Goal: Transaction & Acquisition: Obtain resource

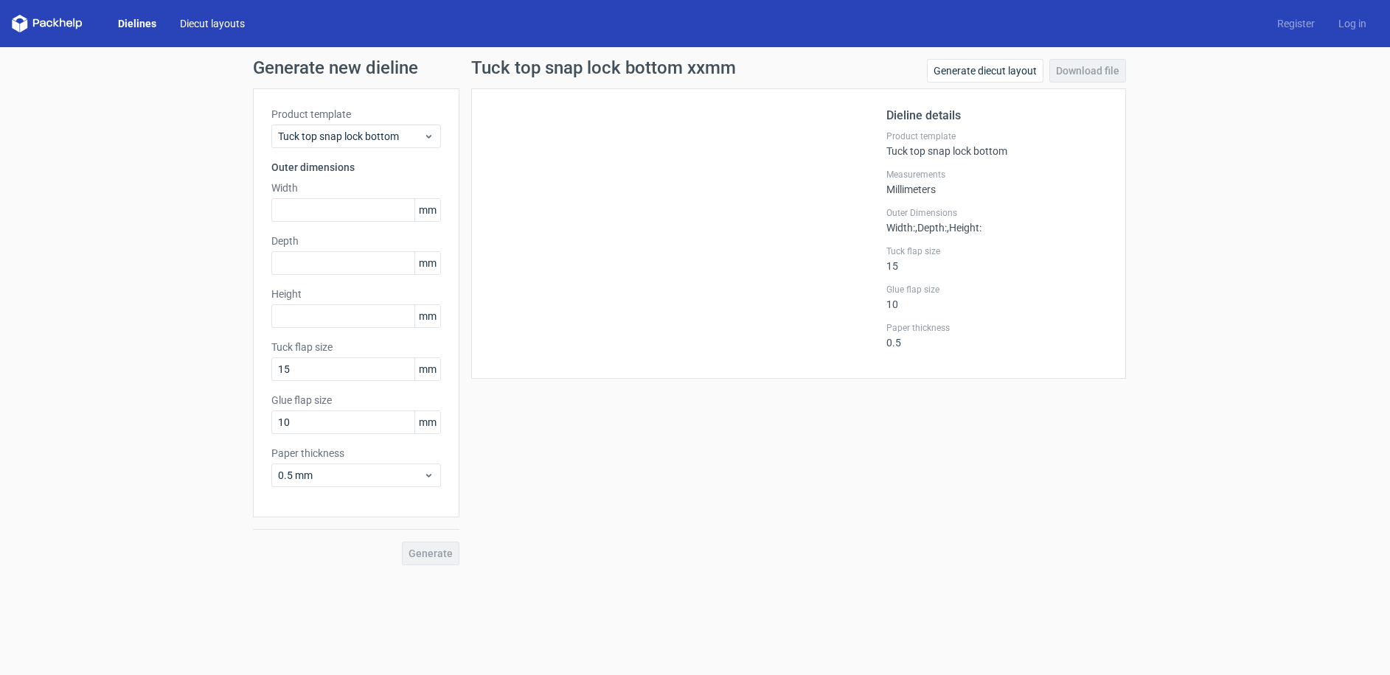
click at [237, 27] on link "Diecut layouts" at bounding box center [212, 23] width 88 height 15
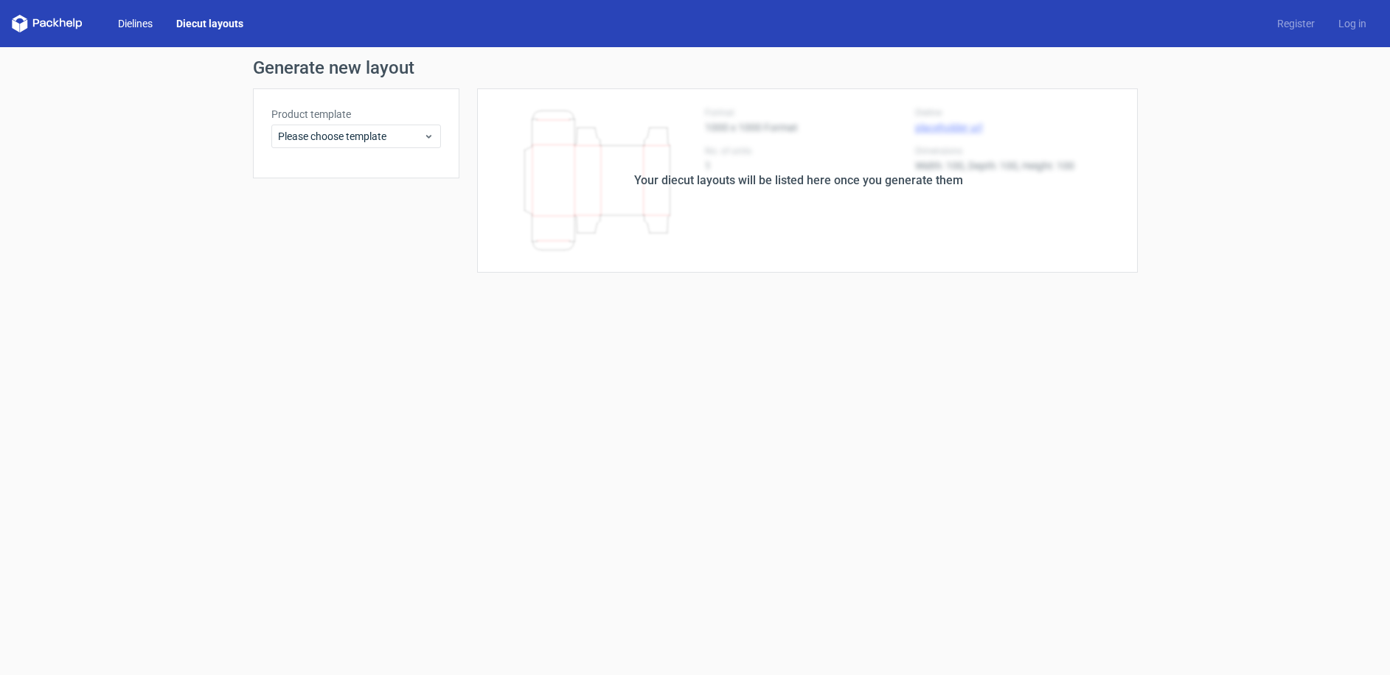
click at [122, 18] on link "Dielines" at bounding box center [135, 23] width 58 height 15
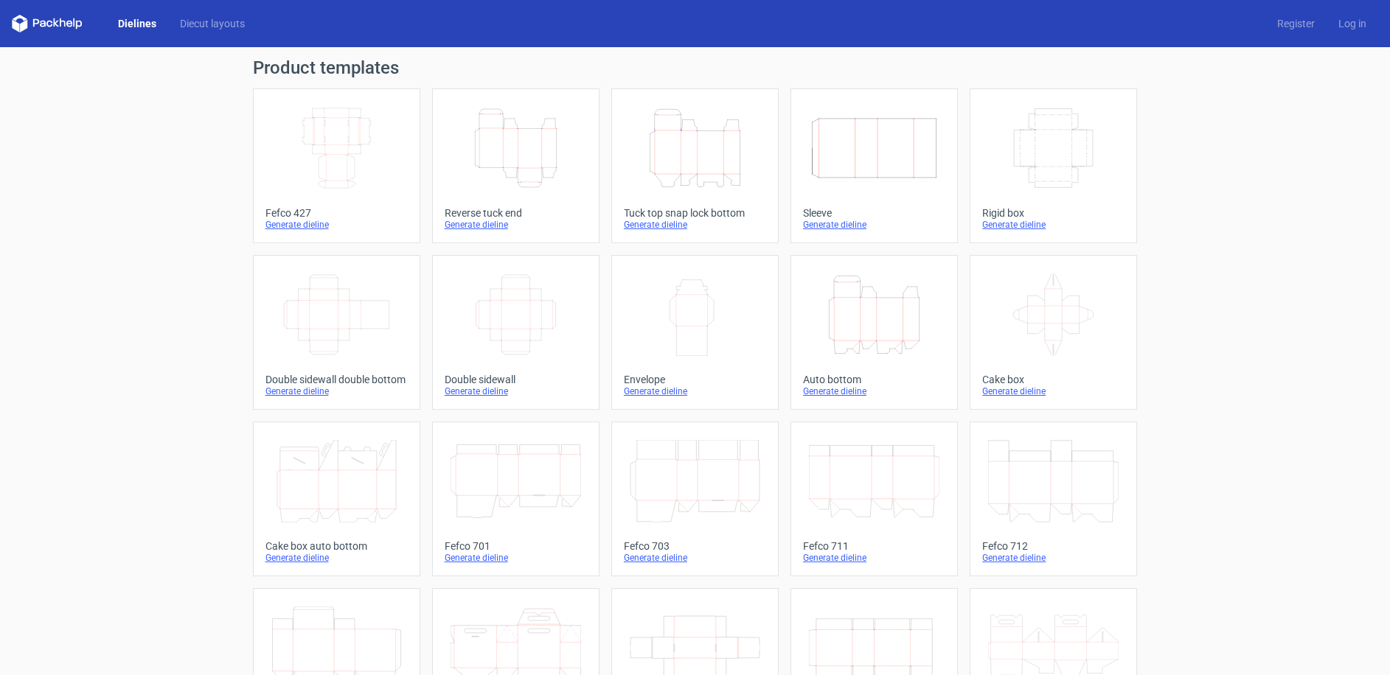
click at [543, 156] on icon "Height Depth Width" at bounding box center [515, 148] width 130 height 83
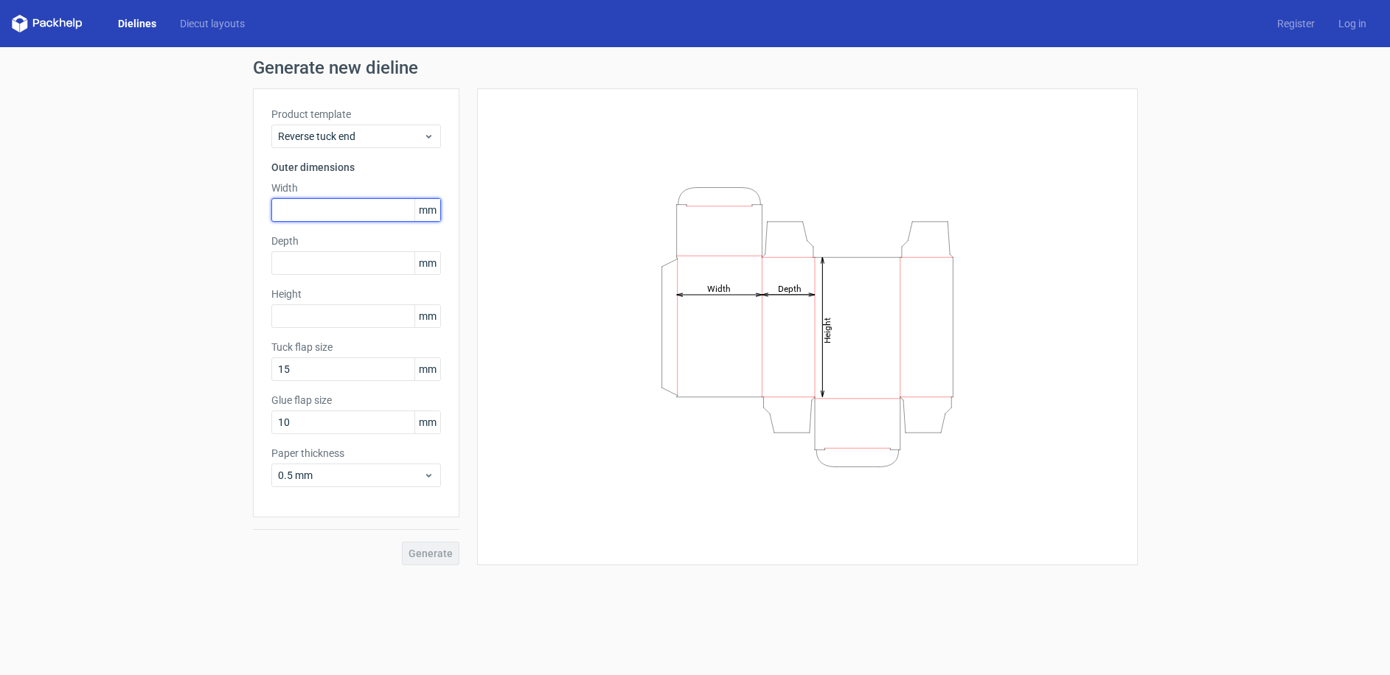
click at [371, 203] on input "text" at bounding box center [356, 210] width 170 height 24
type input "58"
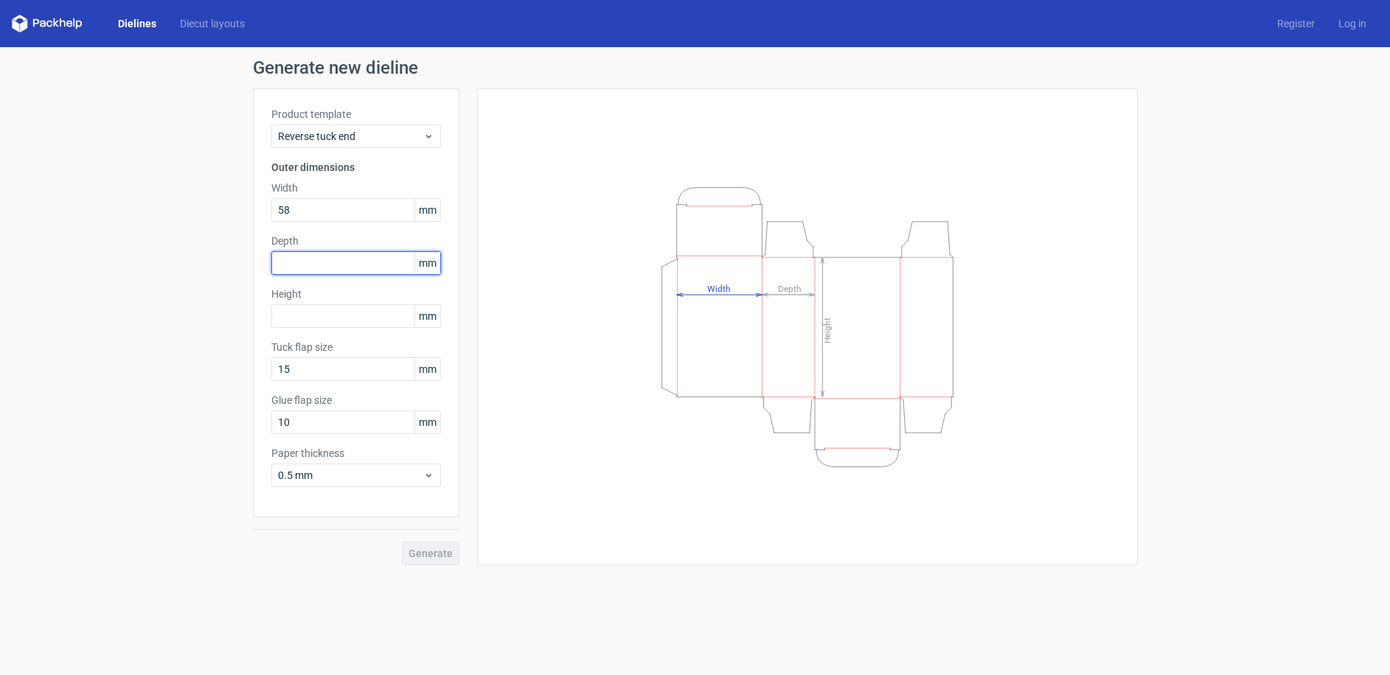
click at [314, 269] on input "text" at bounding box center [356, 263] width 170 height 24
type input "58"
click at [320, 311] on input "text" at bounding box center [356, 316] width 170 height 24
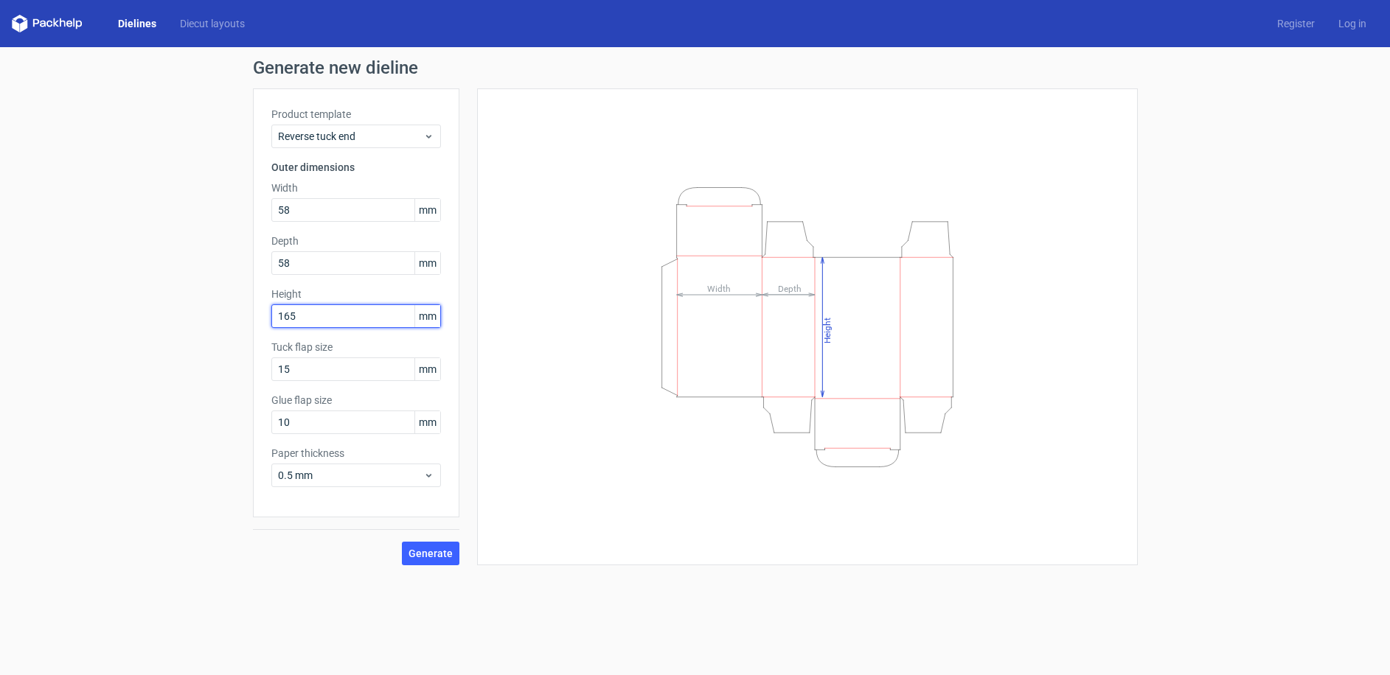
type input "165"
click at [294, 557] on div "Generate" at bounding box center [356, 542] width 206 height 48
click at [419, 548] on span "Generate" at bounding box center [430, 553] width 44 height 10
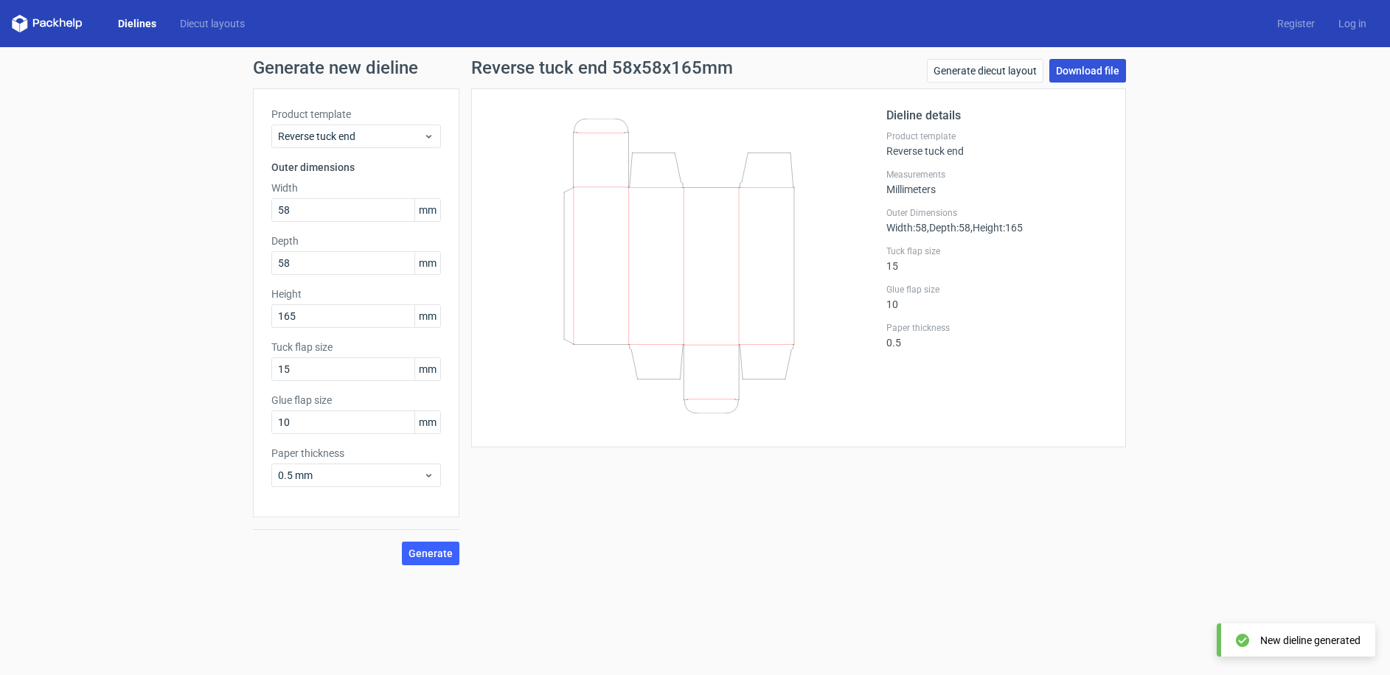
click at [1083, 72] on link "Download file" at bounding box center [1087, 71] width 77 height 24
click at [412, 560] on button "Generate" at bounding box center [431, 554] width 58 height 24
click at [1090, 70] on link "Download file" at bounding box center [1087, 71] width 77 height 24
click at [1014, 68] on link "Generate diecut layout" at bounding box center [985, 71] width 116 height 24
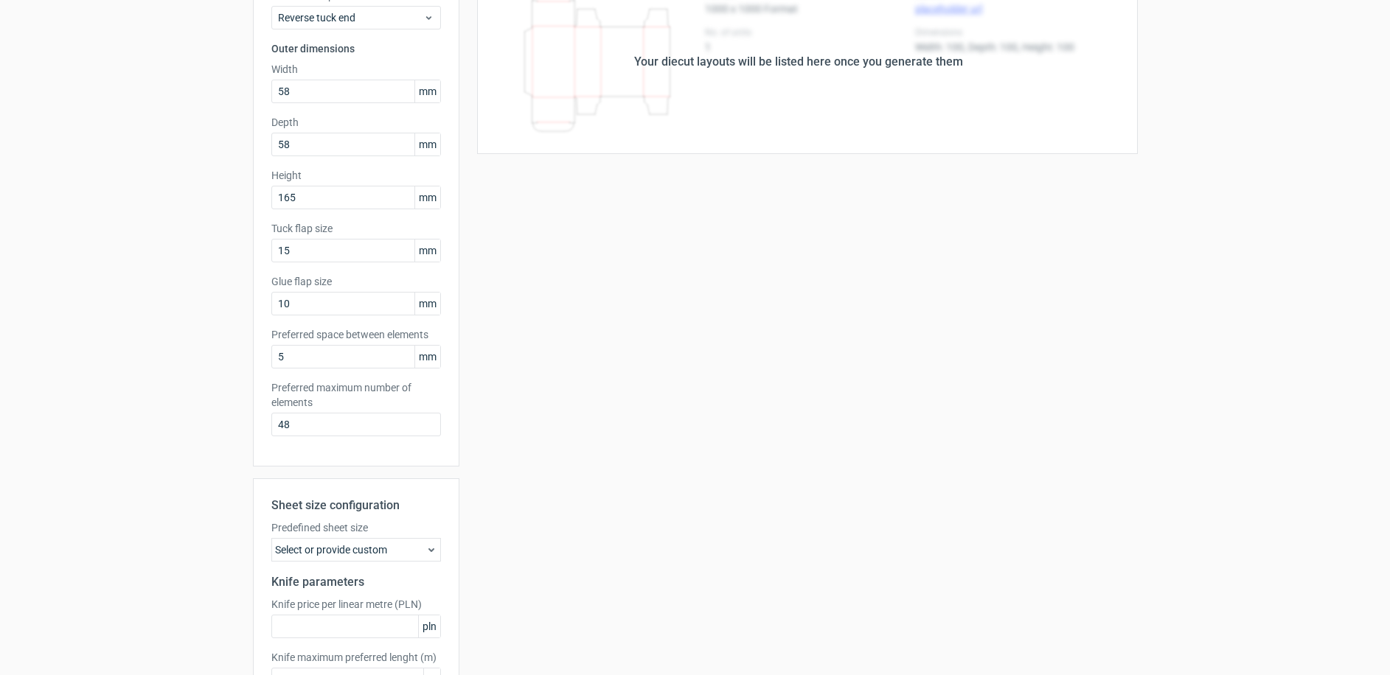
scroll to position [225, 0]
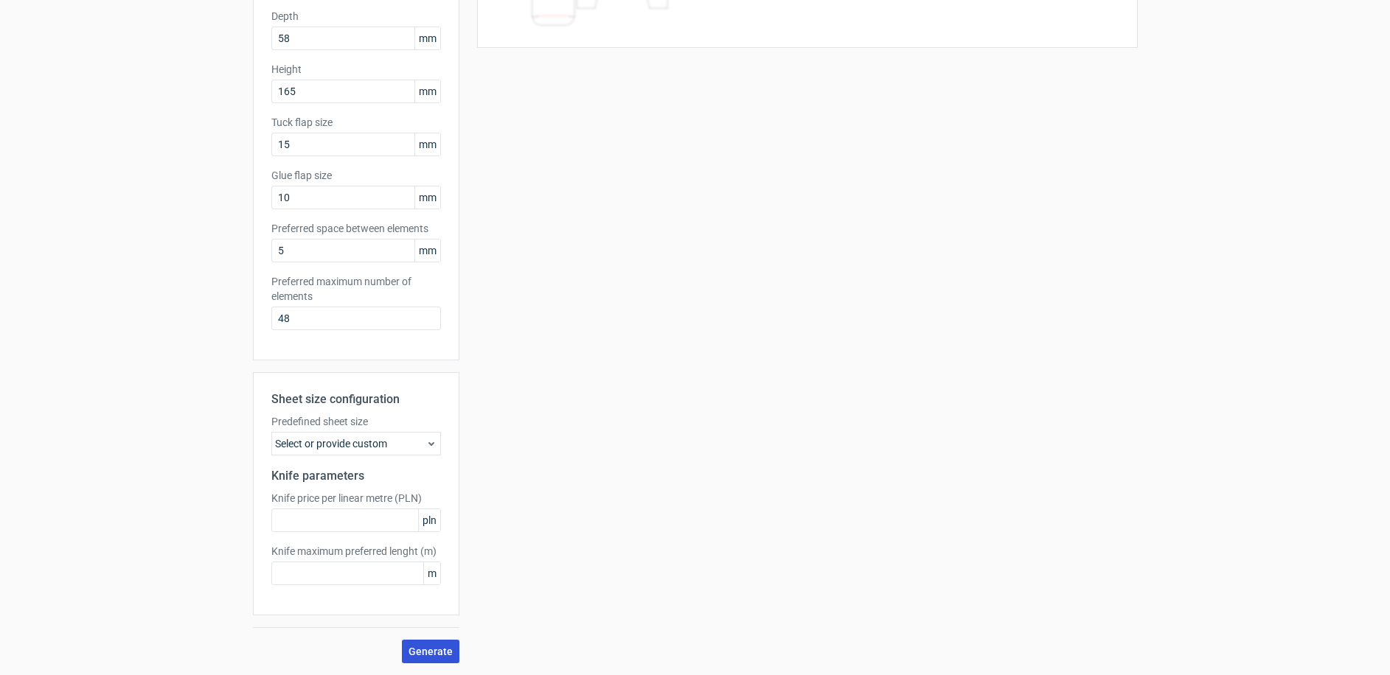
click at [409, 654] on span "Generate" at bounding box center [430, 652] width 44 height 10
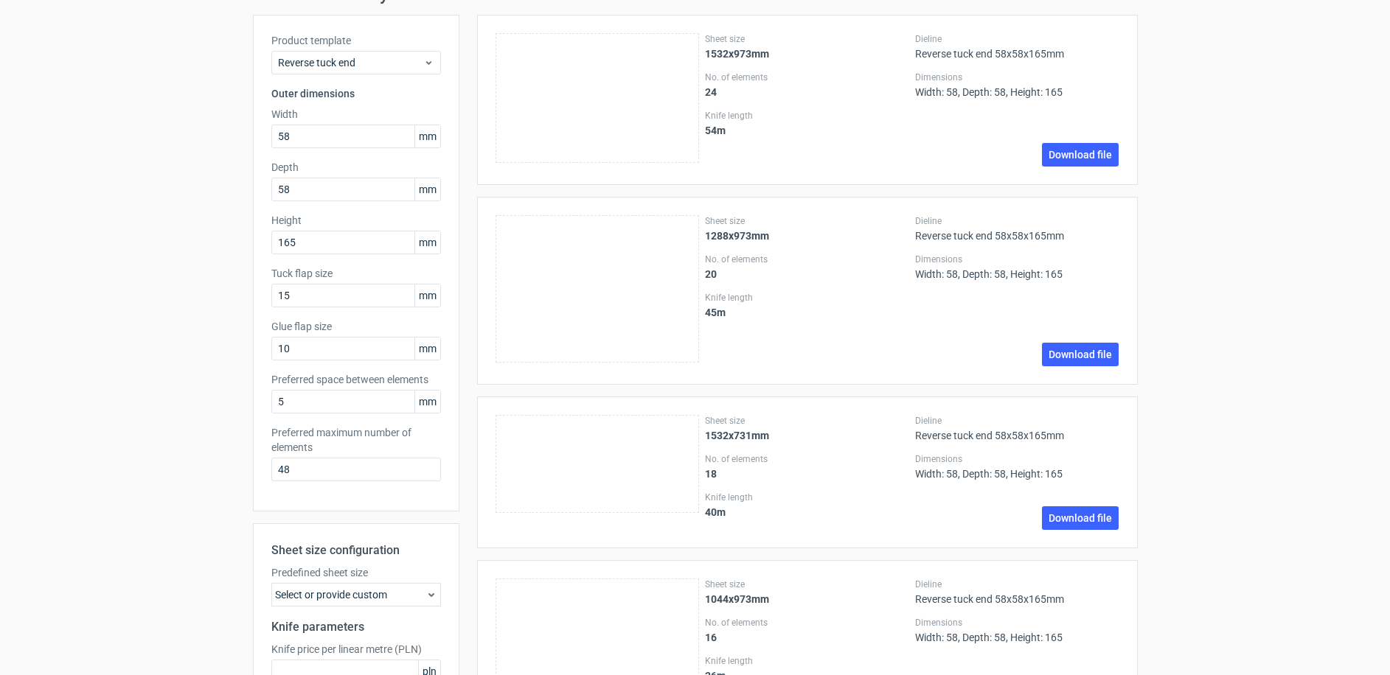
scroll to position [0, 0]
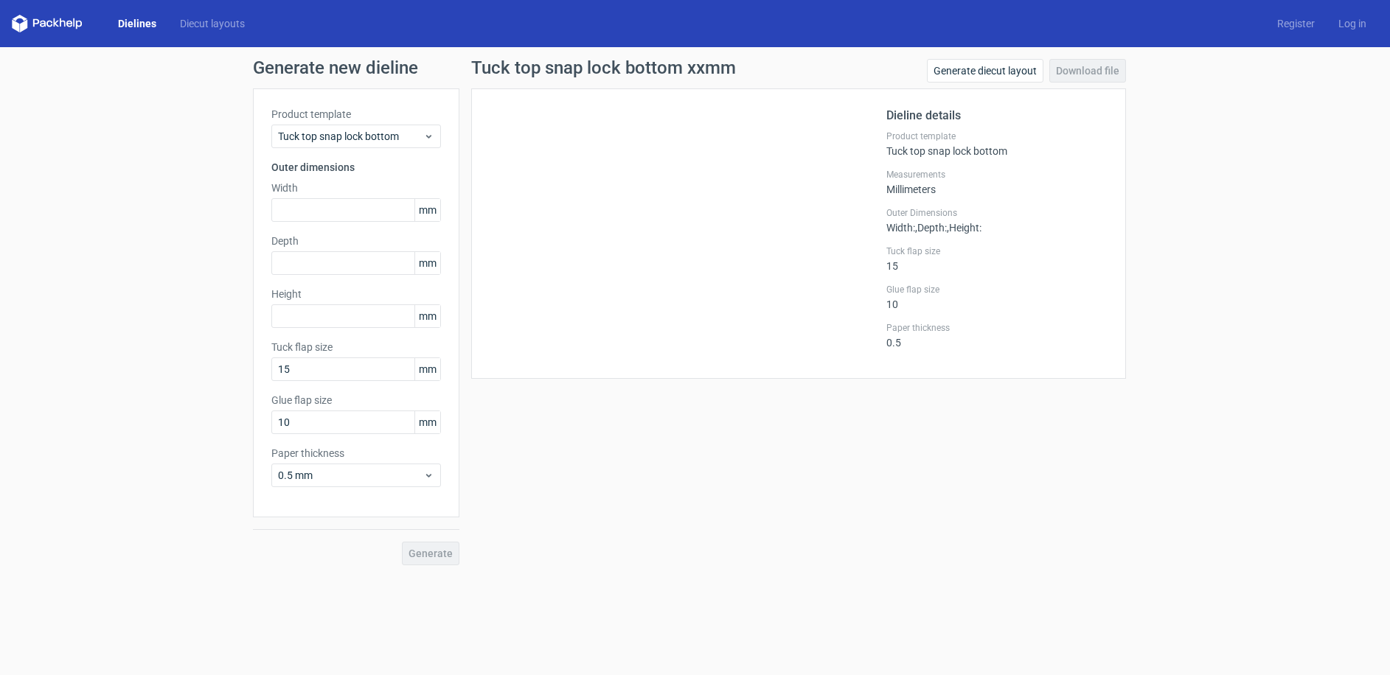
click at [359, 194] on label "Width" at bounding box center [356, 188] width 170 height 15
click at [351, 217] on input "text" at bounding box center [356, 210] width 170 height 24
type input "58"
click at [391, 267] on input "text" at bounding box center [356, 263] width 170 height 24
type input "58"
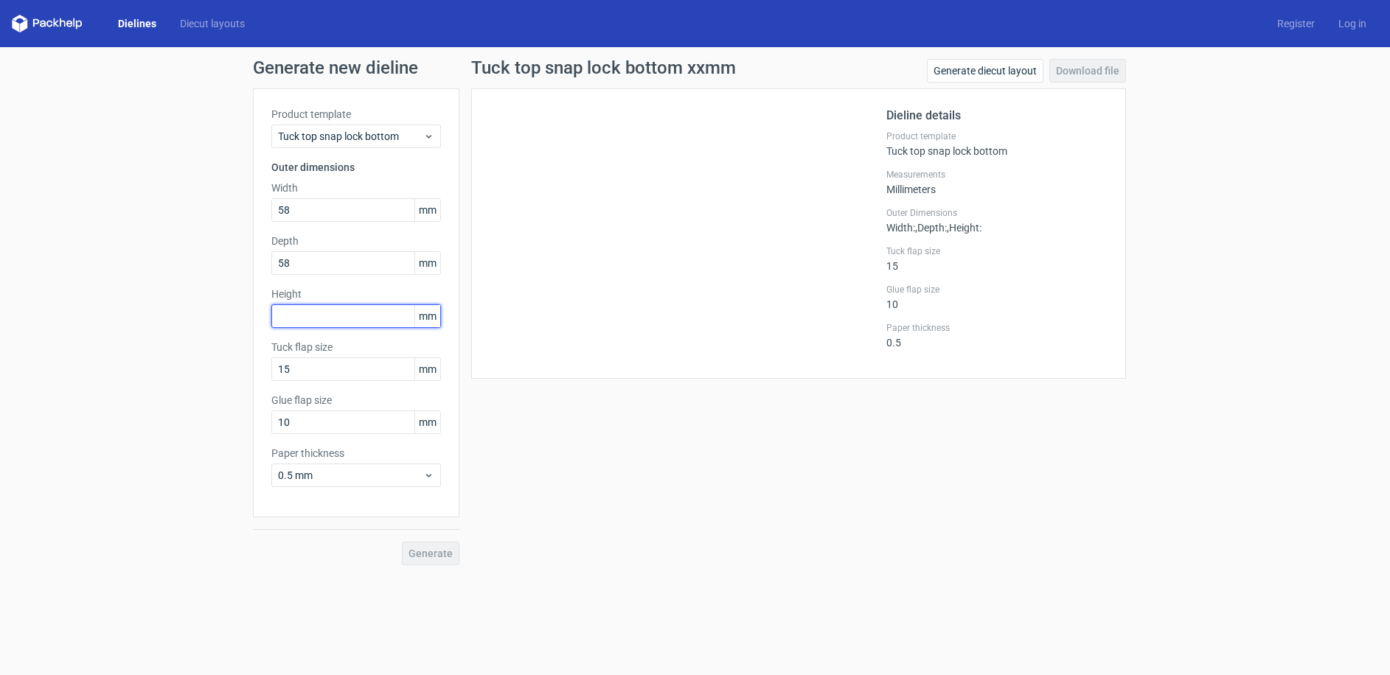
click at [330, 311] on input "text" at bounding box center [356, 316] width 170 height 24
type input "165"
click at [337, 565] on div "Generate" at bounding box center [356, 542] width 206 height 48
click at [419, 549] on span "Generate" at bounding box center [430, 553] width 44 height 10
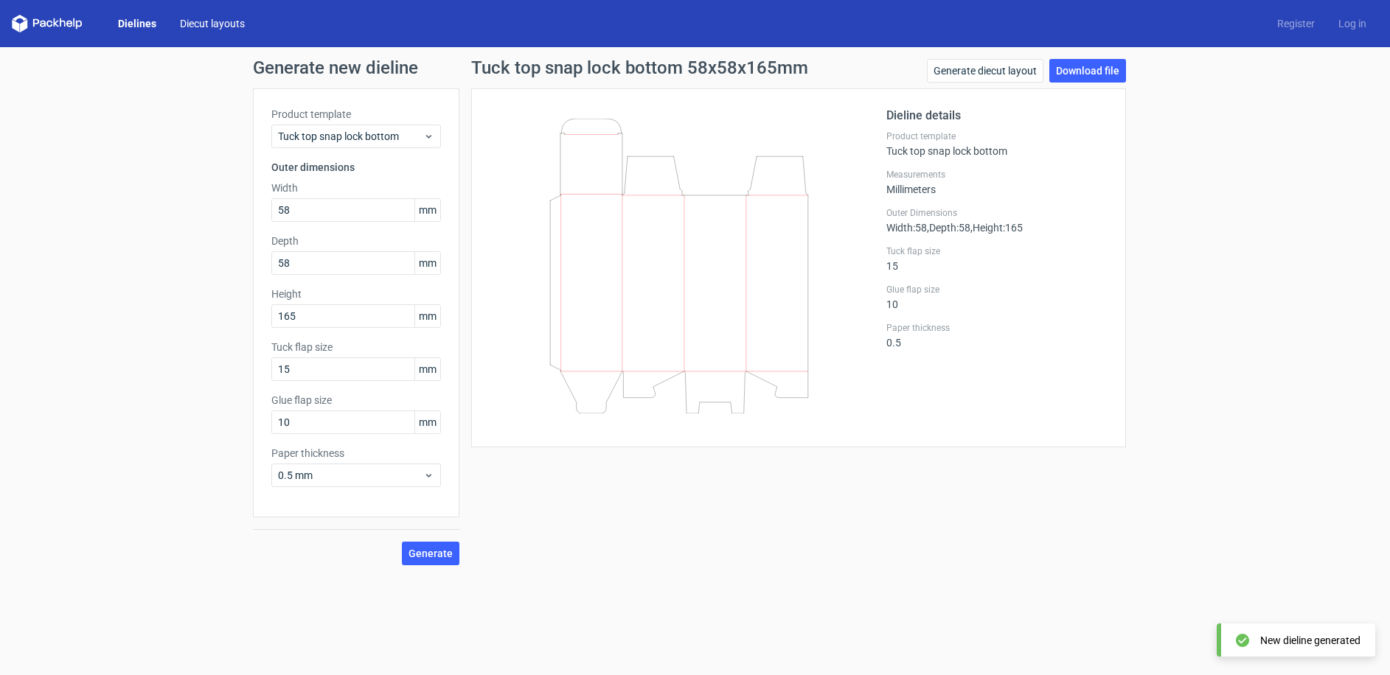
click at [209, 25] on link "Diecut layouts" at bounding box center [212, 23] width 88 height 15
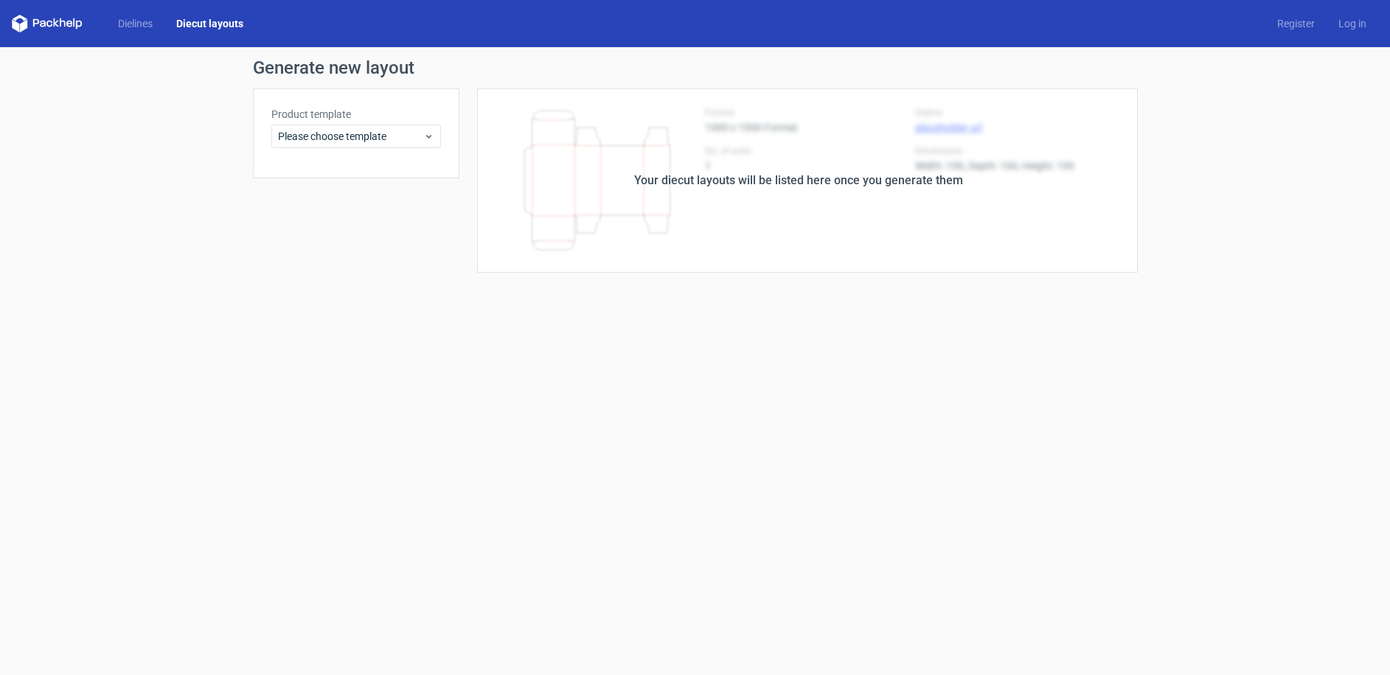
click at [136, 14] on div "Dielines Diecut layouts Register Log in" at bounding box center [695, 23] width 1390 height 47
click at [141, 28] on link "Dielines" at bounding box center [135, 23] width 58 height 15
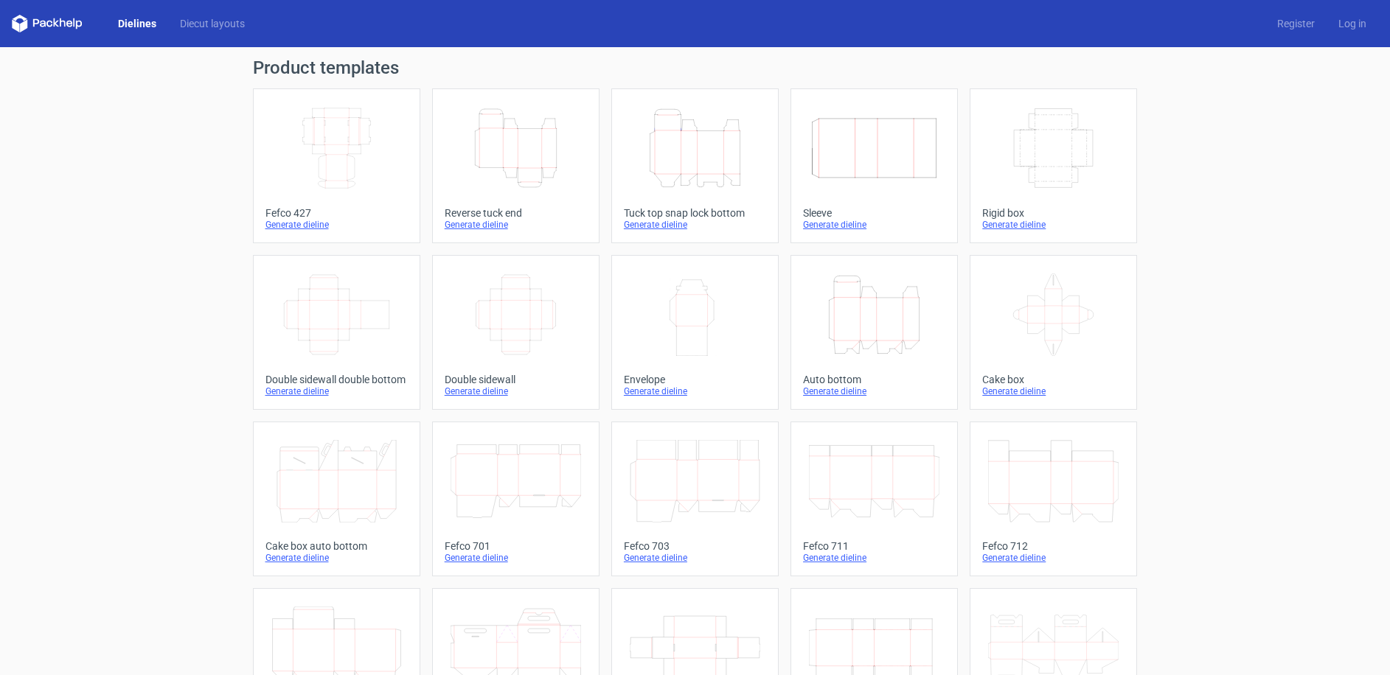
click at [549, 147] on icon "Height Depth Width" at bounding box center [515, 148] width 130 height 83
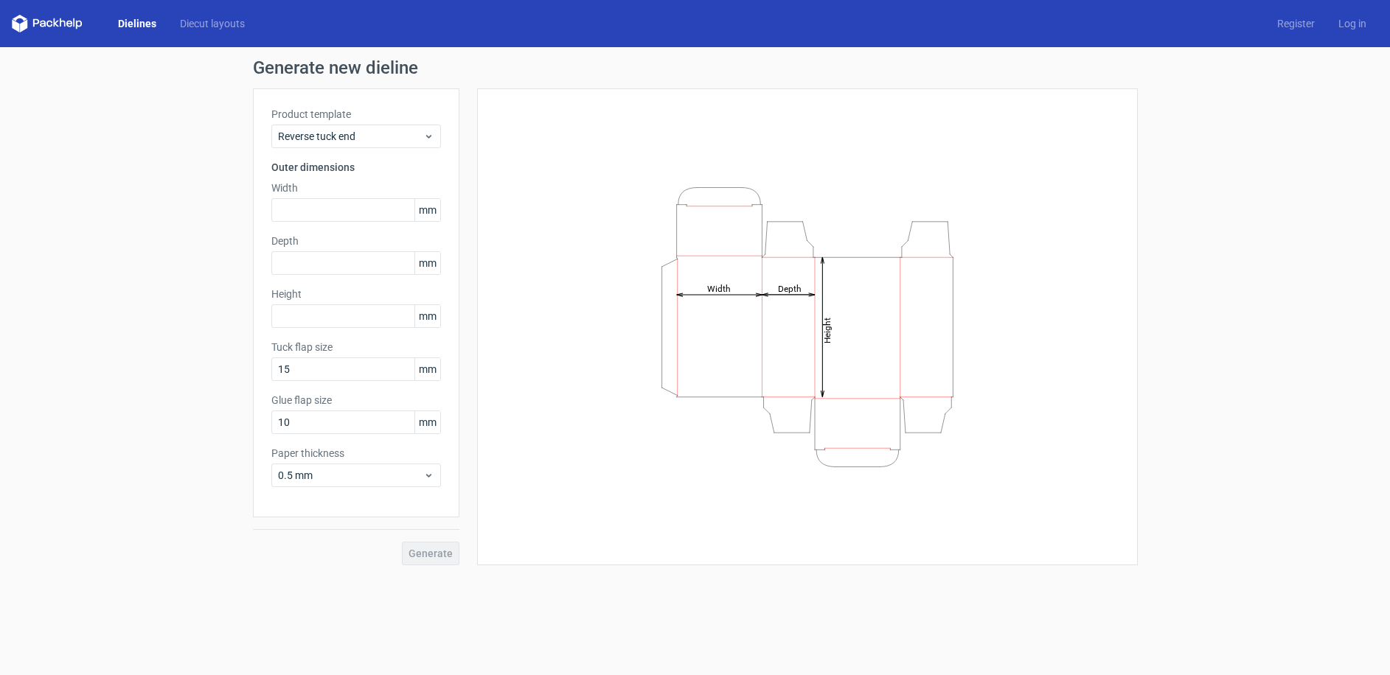
click at [344, 195] on div "Width mm" at bounding box center [356, 201] width 170 height 41
click at [342, 198] on div "Width mm" at bounding box center [356, 201] width 170 height 41
click at [341, 203] on input "text" at bounding box center [356, 210] width 170 height 24
type input "58"
click at [321, 252] on input "text" at bounding box center [356, 263] width 170 height 24
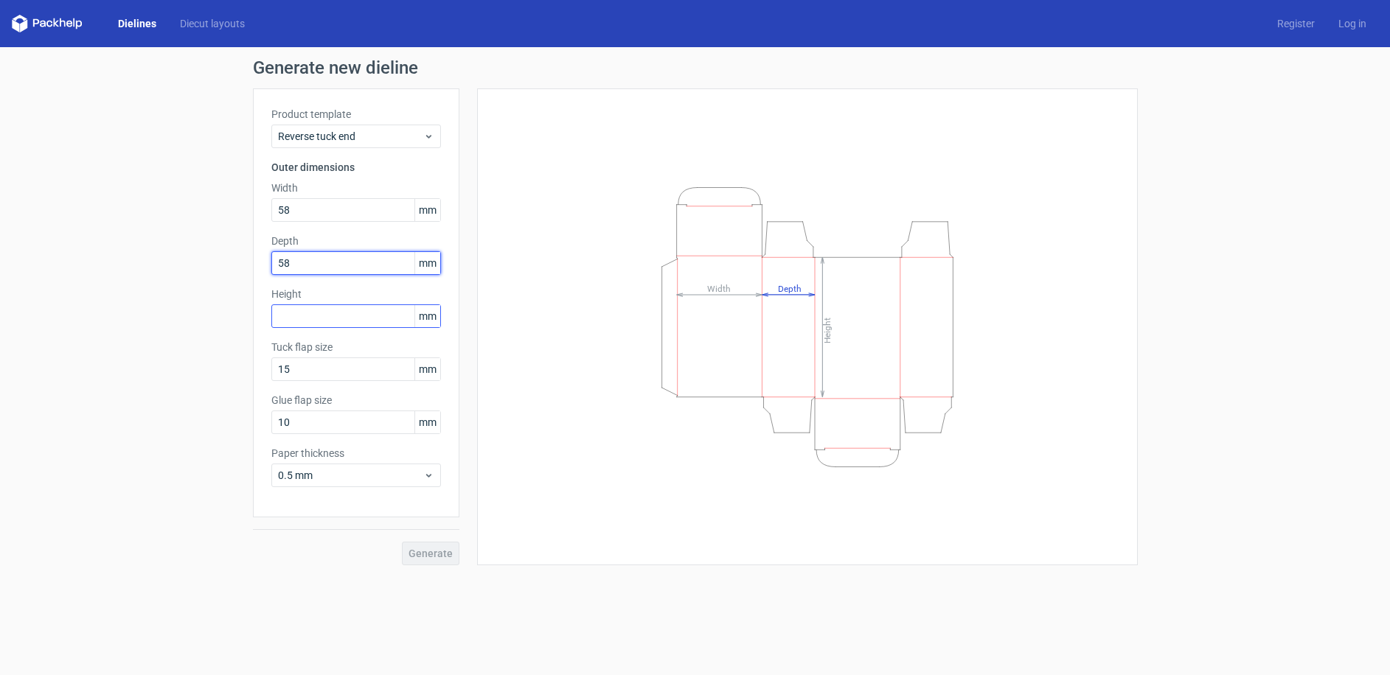
type input "58"
click at [324, 319] on input "text" at bounding box center [356, 316] width 170 height 24
type input "165"
click at [318, 551] on div "Generate" at bounding box center [356, 542] width 206 height 48
click at [415, 548] on span "Generate" at bounding box center [430, 553] width 44 height 10
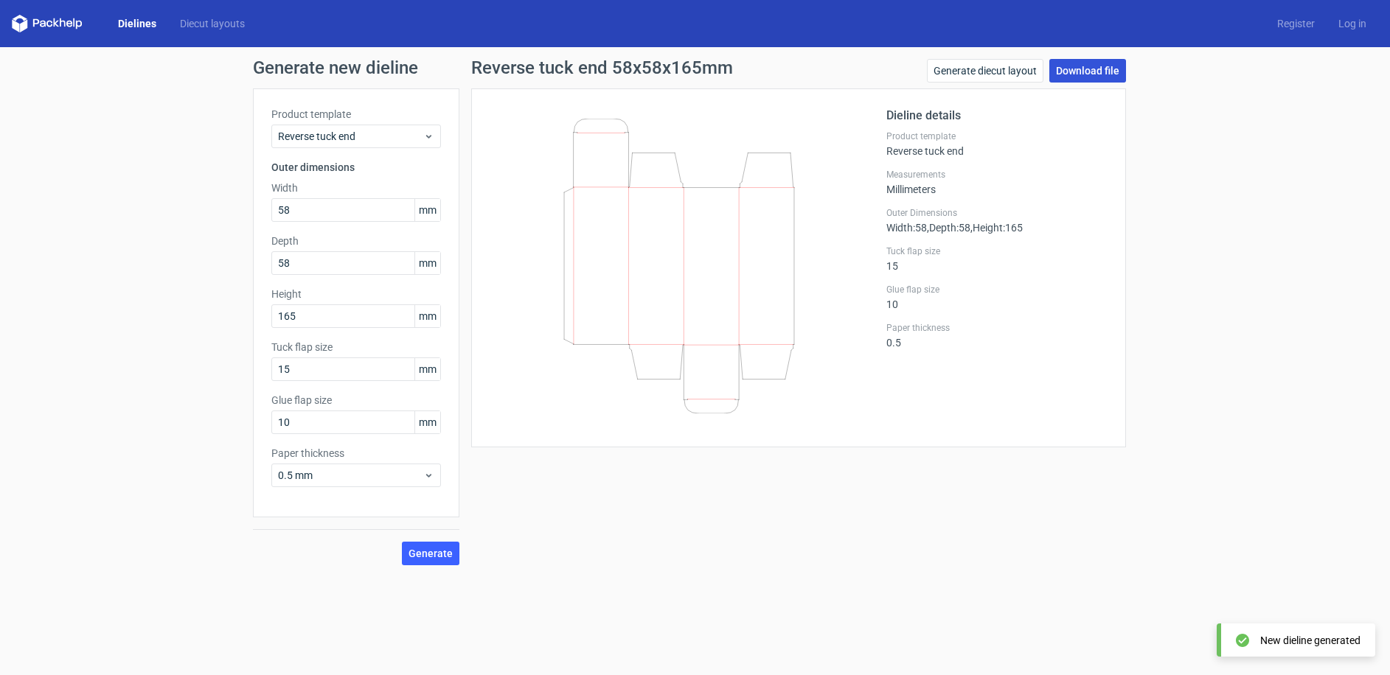
click at [1078, 69] on link "Download file" at bounding box center [1087, 71] width 77 height 24
